Goal: Transaction & Acquisition: Register for event/course

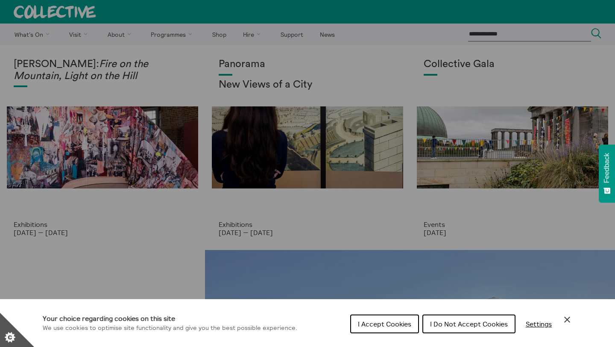
click at [449, 328] on button "I Do Not Accept Cookies" at bounding box center [469, 323] width 93 height 19
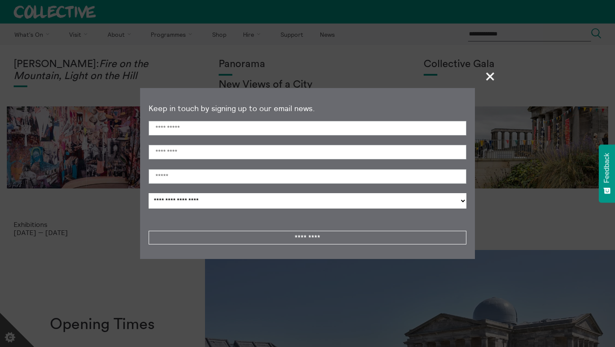
click at [490, 81] on span "+" at bounding box center [490, 76] width 25 height 25
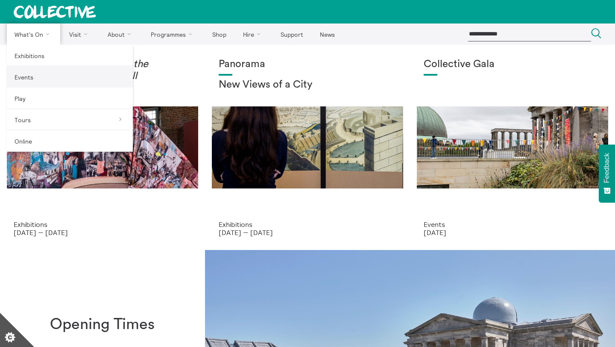
click at [33, 75] on link "Events" at bounding box center [70, 76] width 126 height 21
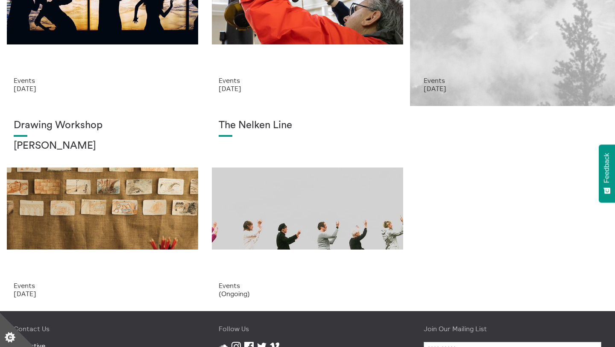
scroll to position [144, 0]
